Goal: Share content

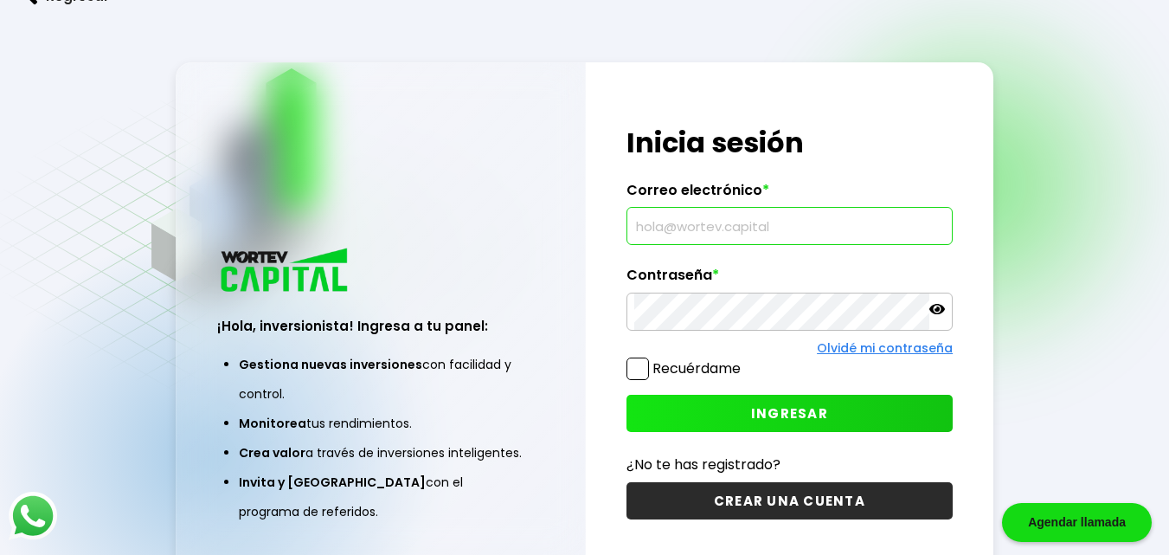
click at [641, 226] on input "text" at bounding box center [789, 226] width 311 height 36
type input "[EMAIL_ADDRESS][DOMAIN_NAME]"
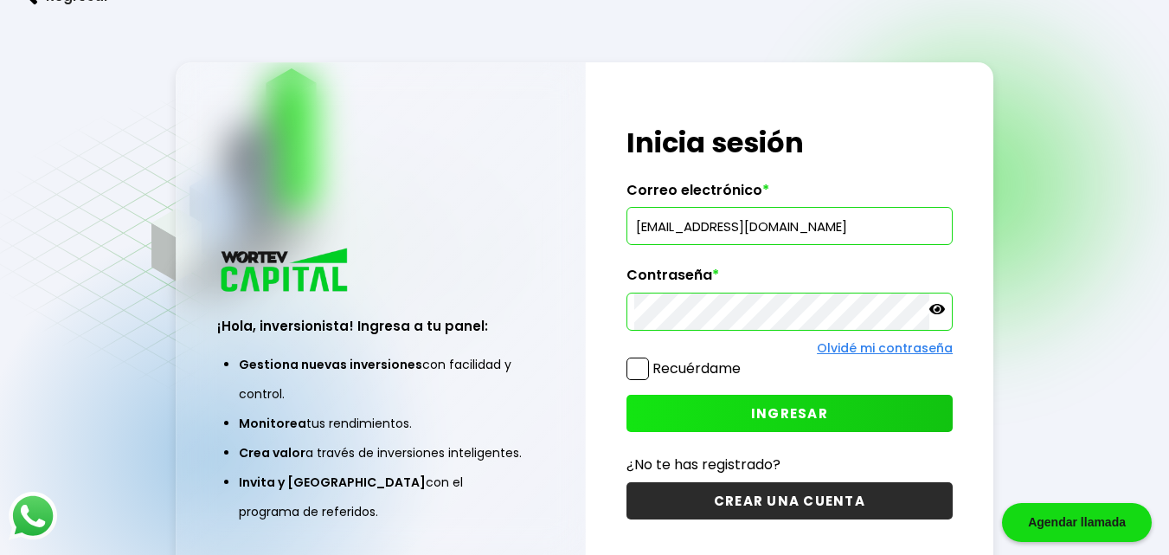
click at [780, 406] on span "INGRESAR" at bounding box center [789, 413] width 77 height 18
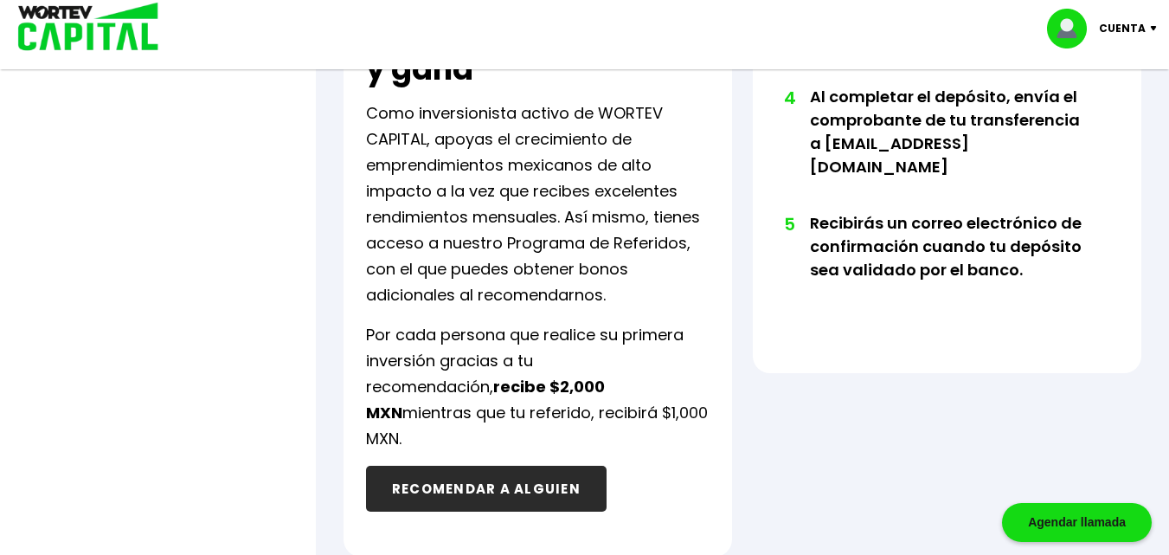
scroll to position [1125, 0]
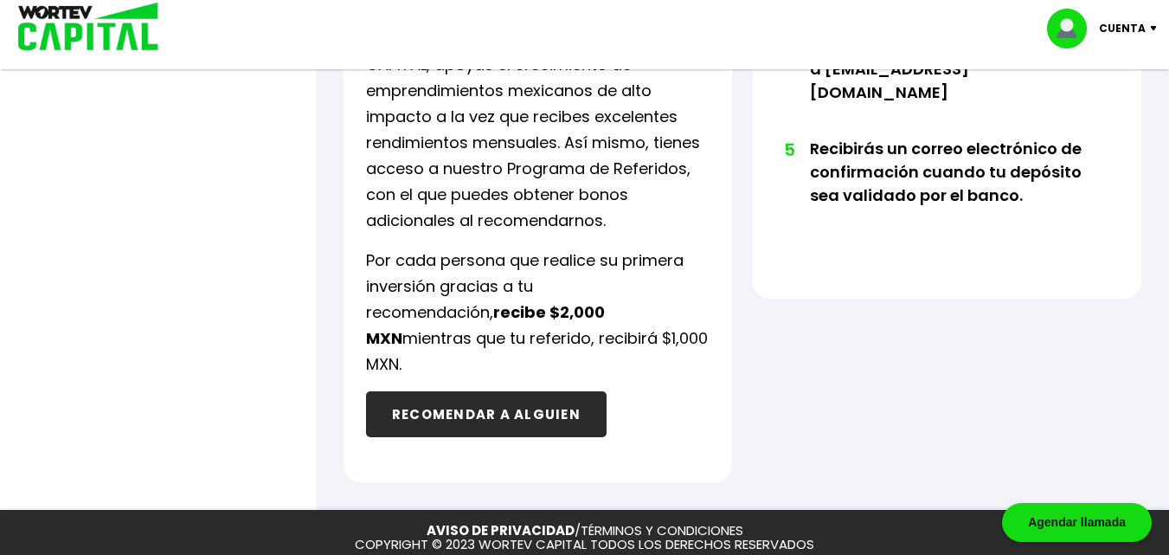
click at [492, 394] on button "RECOMENDAR A ALGUIEN" at bounding box center [486, 414] width 241 height 46
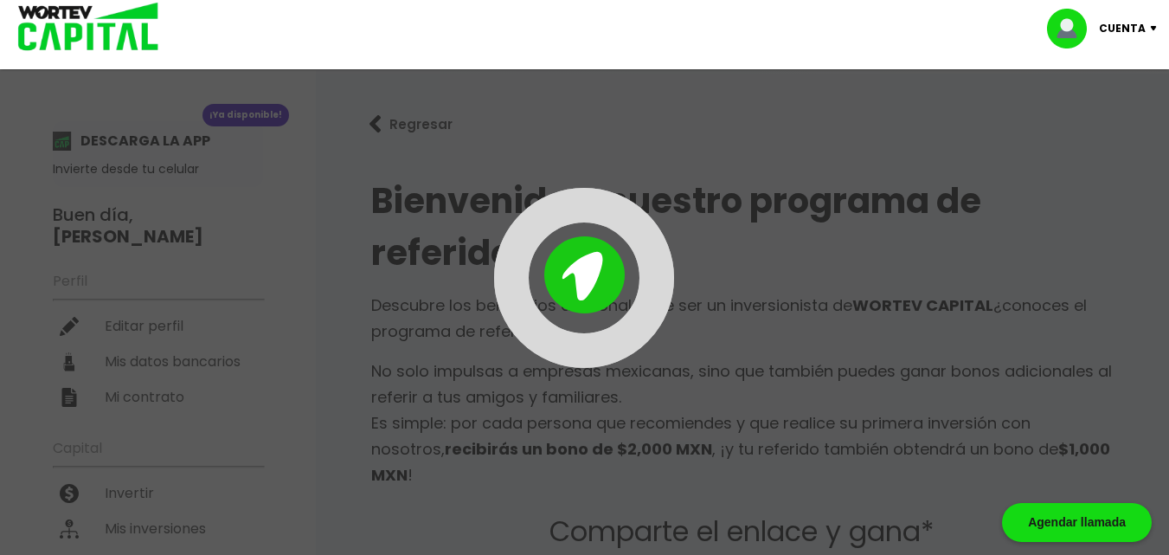
type input "[URL][DOMAIN_NAME]"
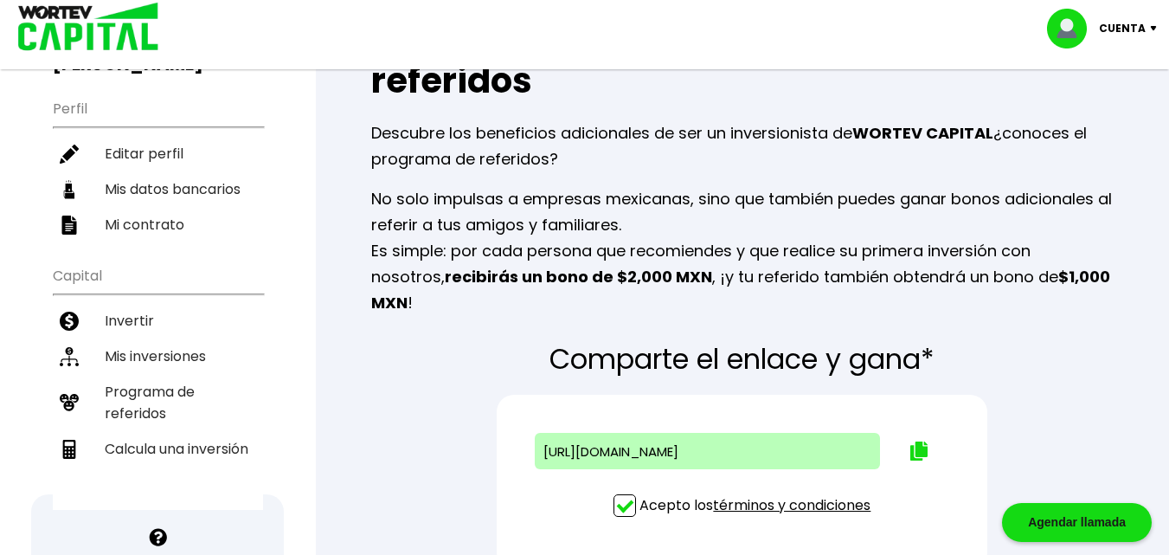
scroll to position [173, 0]
click at [853, 441] on img at bounding box center [919, 450] width 17 height 19
